Goal: Task Accomplishment & Management: Use online tool/utility

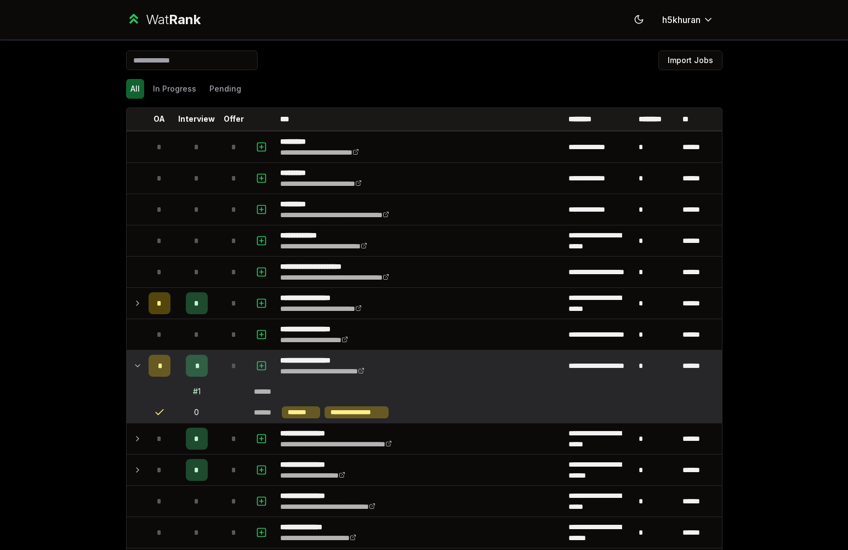
scroll to position [1298, 0]
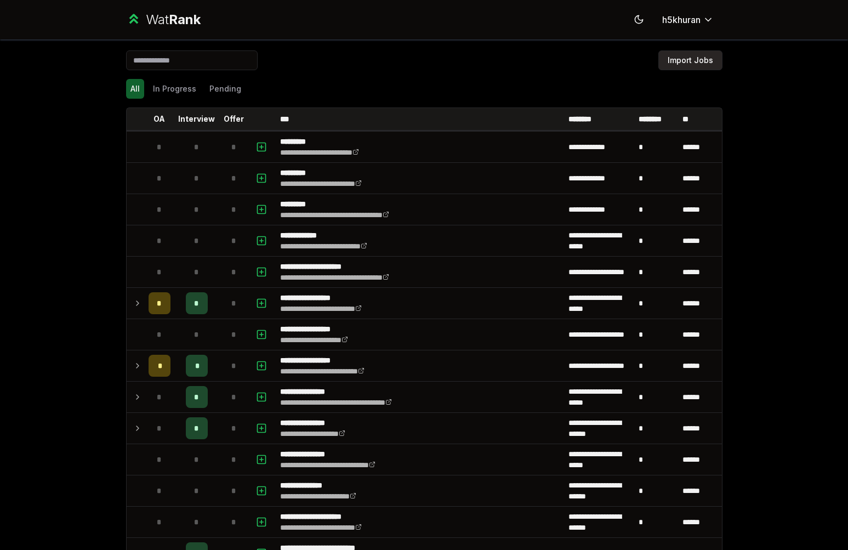
click at [667, 56] on button "Import Jobs" at bounding box center [691, 60] width 64 height 20
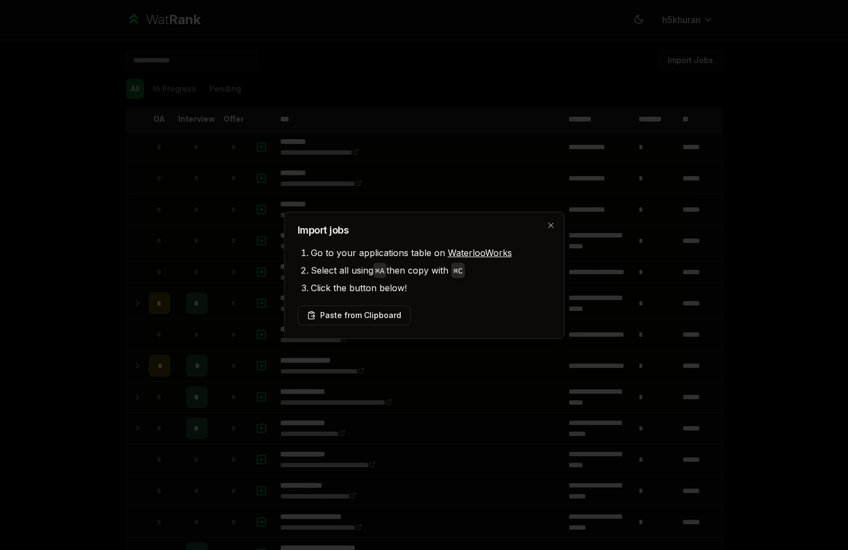
click at [415, 282] on li "Click the button below!" at bounding box center [431, 288] width 240 height 18
click at [378, 311] on button "Paste from Clipboard" at bounding box center [354, 315] width 113 height 20
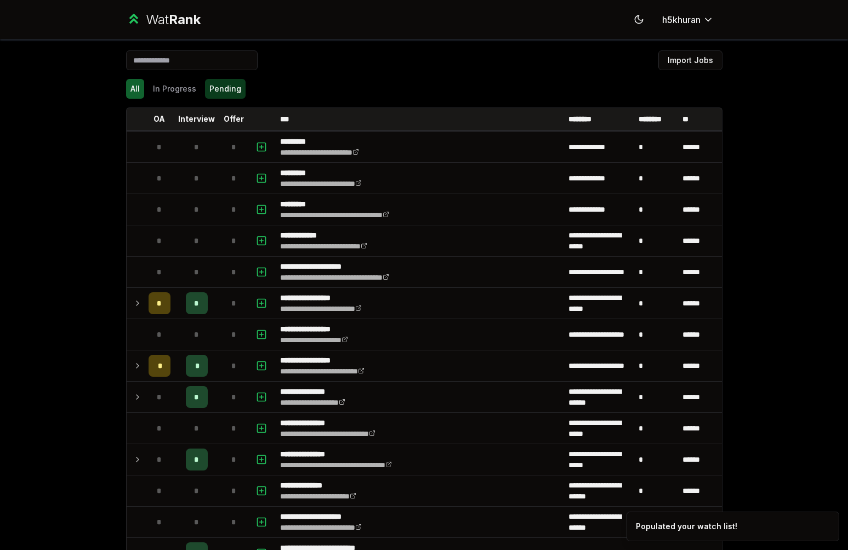
click at [209, 86] on button "Pending" at bounding box center [225, 89] width 41 height 20
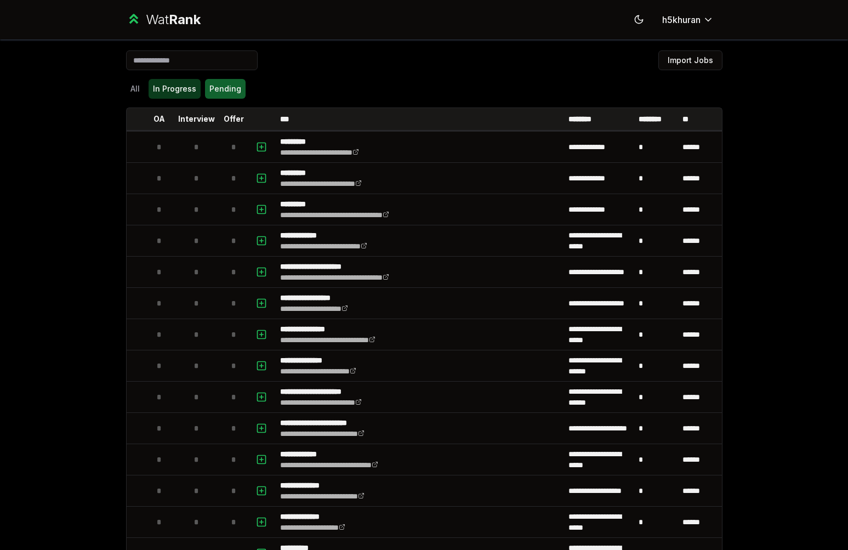
click at [160, 92] on button "In Progress" at bounding box center [175, 89] width 52 height 20
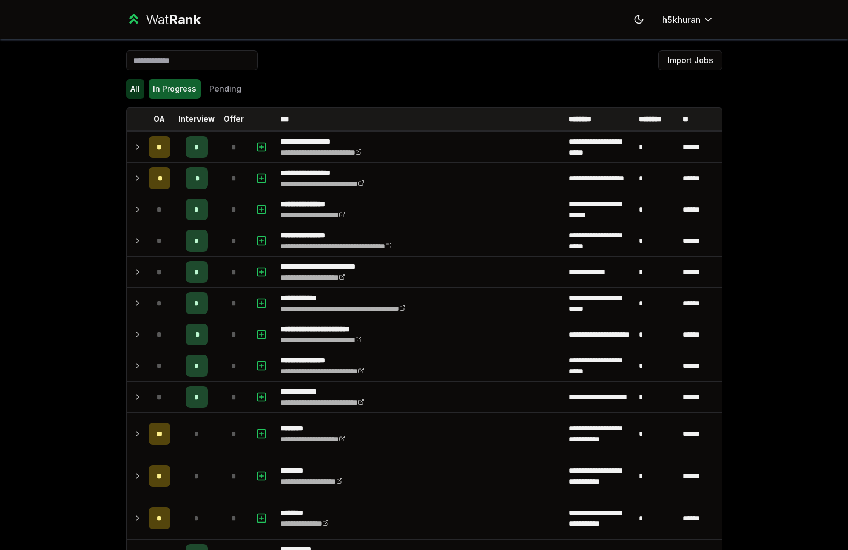
click at [134, 88] on button "All" at bounding box center [135, 89] width 18 height 20
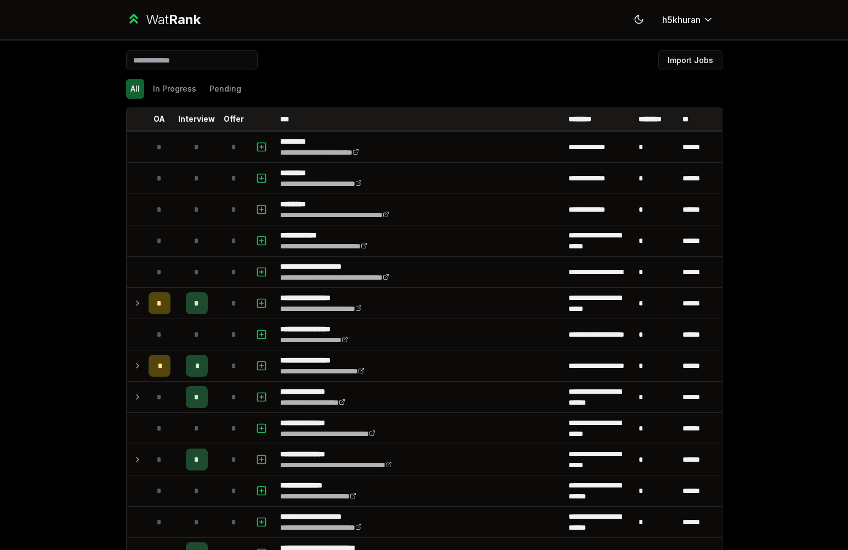
click at [411, 79] on div "All In Progress Pending" at bounding box center [424, 89] width 597 height 20
